Goal: Information Seeking & Learning: Learn about a topic

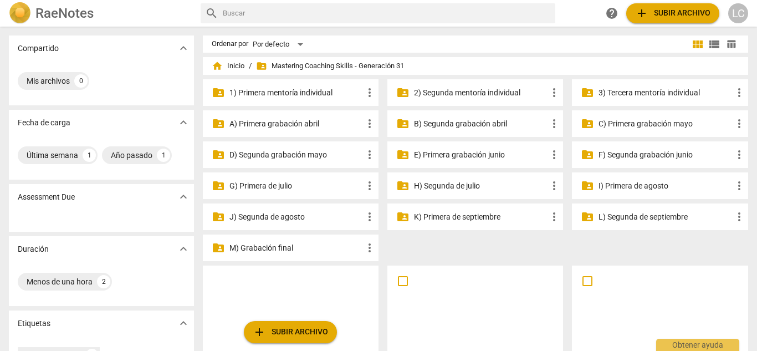
click at [636, 94] on p "3) Tercera mentoría individual" at bounding box center [664, 93] width 133 height 12
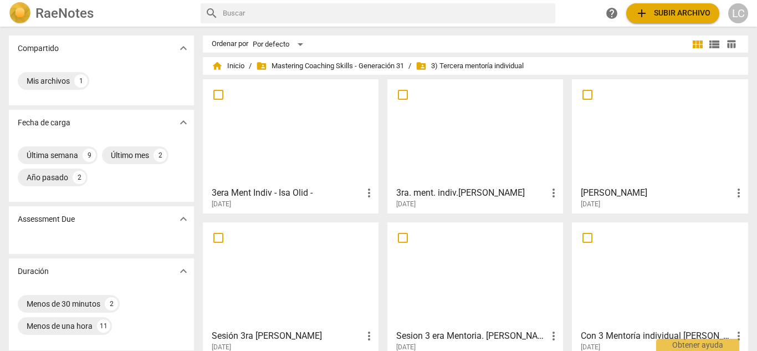
click at [333, 138] on div at bounding box center [291, 132] width 168 height 98
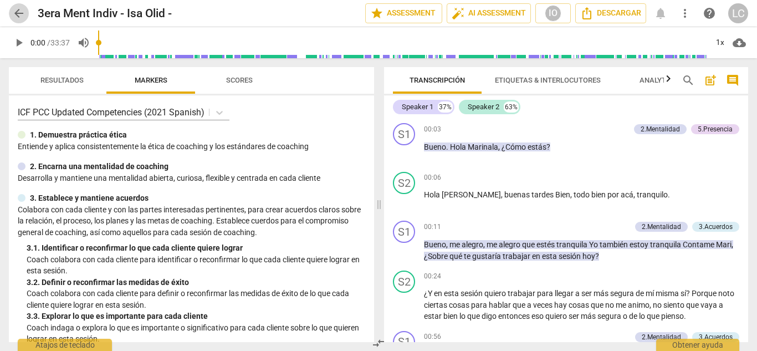
click at [17, 12] on span "arrow_back" at bounding box center [18, 13] width 13 height 13
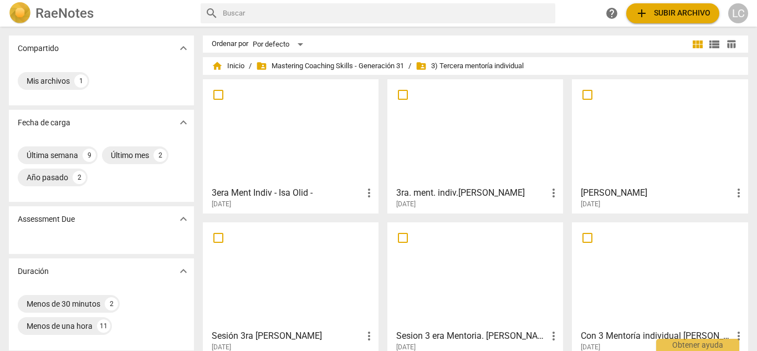
click at [463, 147] on div at bounding box center [475, 132] width 168 height 98
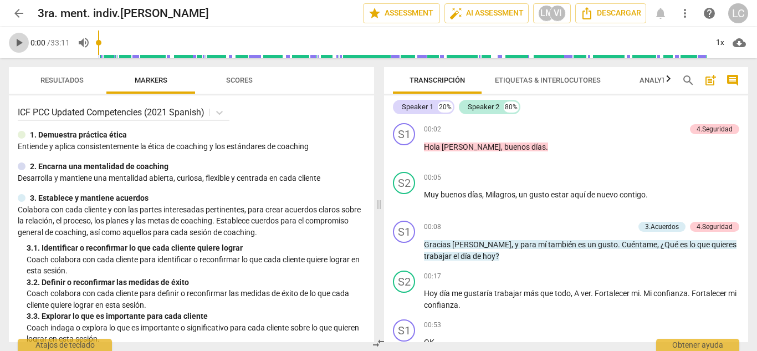
click at [16, 47] on span "play_arrow" at bounding box center [18, 42] width 13 height 13
click at [16, 47] on span "pause" at bounding box center [18, 42] width 13 height 13
type input "0"
click at [17, 15] on span "arrow_back" at bounding box center [18, 13] width 13 height 13
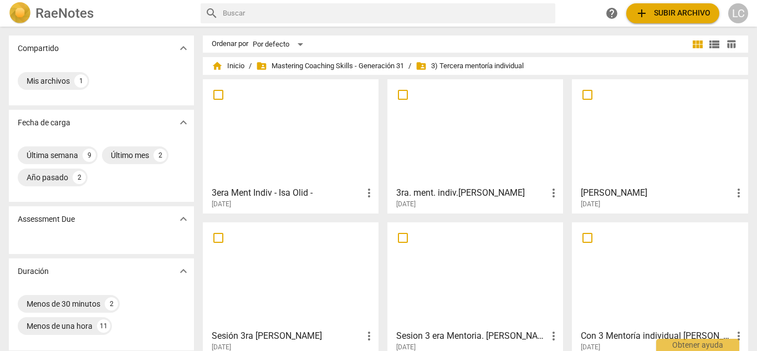
click at [629, 152] on div at bounding box center [659, 132] width 168 height 98
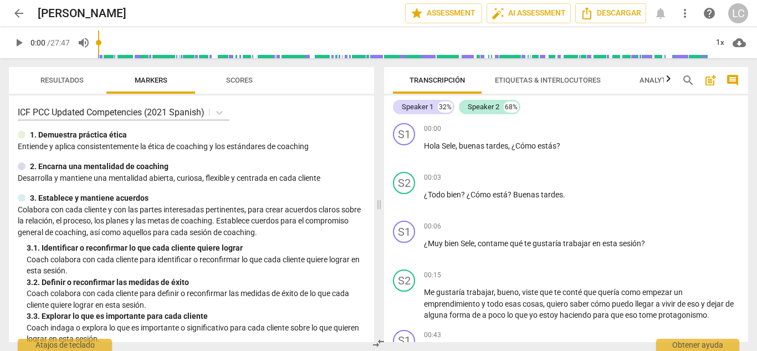
click at [30, 50] on div "play_arrow 0:00 / 27:47 volume_up 1x cloud_download" at bounding box center [378, 42] width 739 height 31
click at [17, 45] on span "play_arrow" at bounding box center [18, 42] width 13 height 13
click at [17, 45] on span "pause" at bounding box center [18, 42] width 13 height 13
type input "1"
click at [19, 15] on span "arrow_back" at bounding box center [18, 13] width 13 height 13
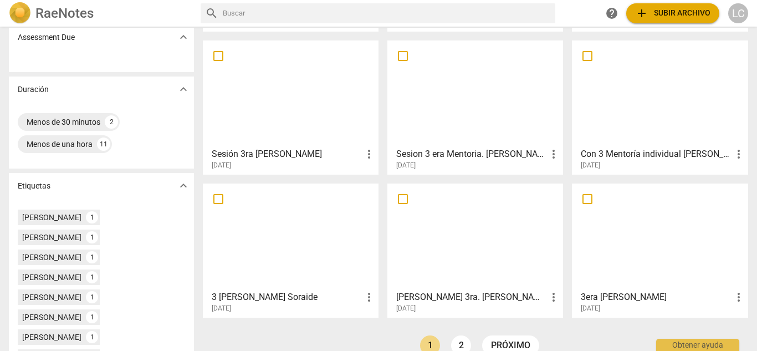
scroll to position [182, 0]
click at [290, 121] on div at bounding box center [291, 93] width 168 height 98
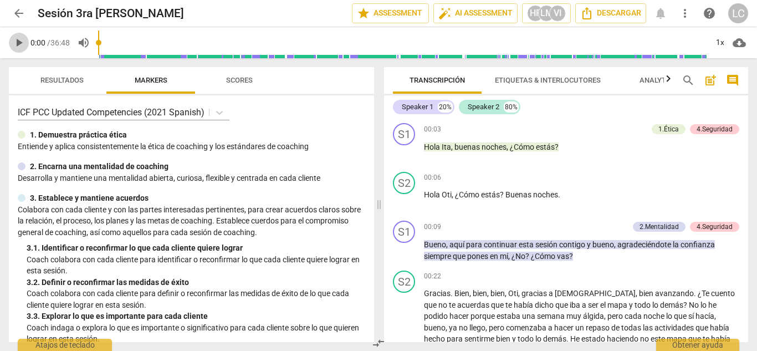
click at [19, 44] on span "play_arrow" at bounding box center [18, 42] width 13 height 13
click at [23, 44] on span "pause" at bounding box center [18, 42] width 13 height 13
type input "5"
click at [13, 16] on span "arrow_back" at bounding box center [18, 13] width 13 height 13
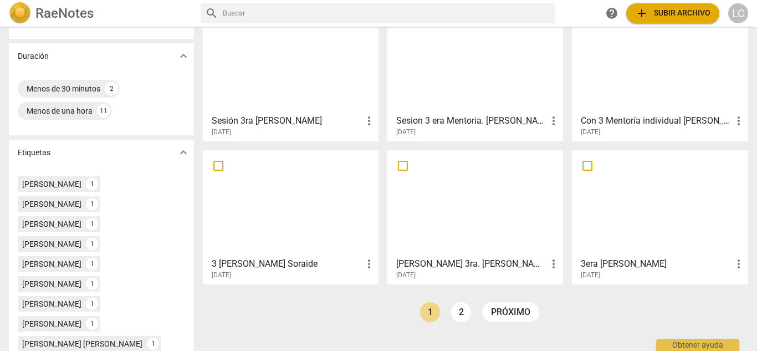
scroll to position [217, 0]
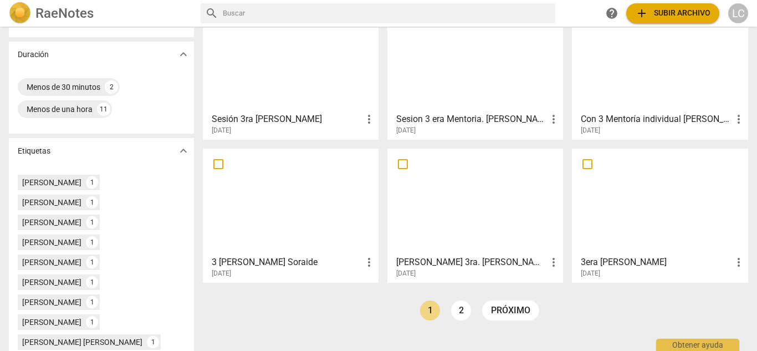
click at [616, 208] on div at bounding box center [659, 201] width 168 height 98
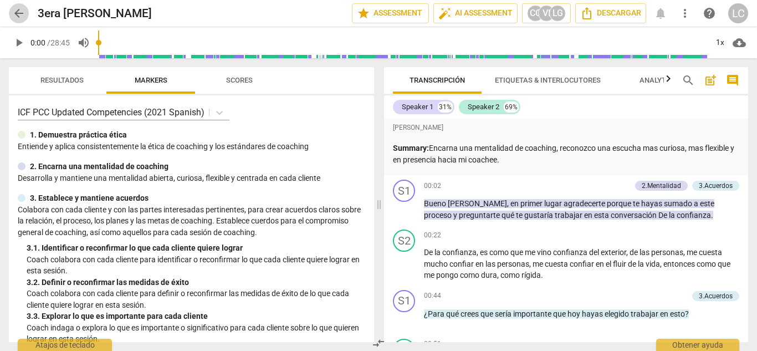
click at [14, 7] on span "arrow_back" at bounding box center [18, 13] width 13 height 13
